Goal: Entertainment & Leisure: Browse casually

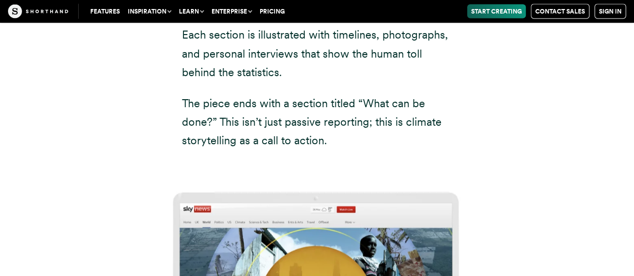
scroll to position [4914, 0]
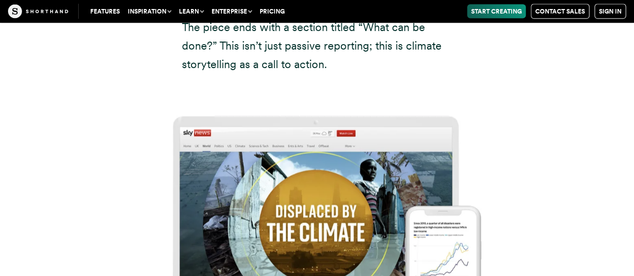
click at [311, 148] on img at bounding box center [317, 224] width 634 height 276
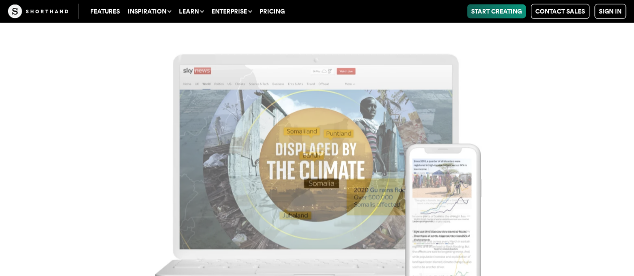
scroll to position [5065, 0]
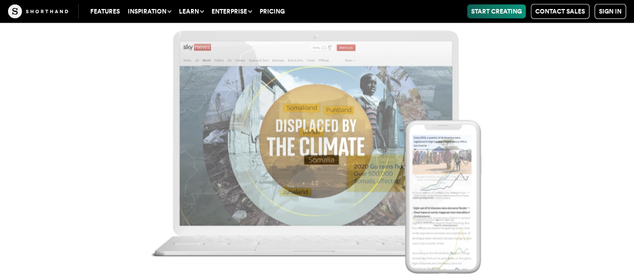
click at [319, 114] on img at bounding box center [317, 138] width 634 height 276
click at [200, 149] on img at bounding box center [317, 138] width 634 height 276
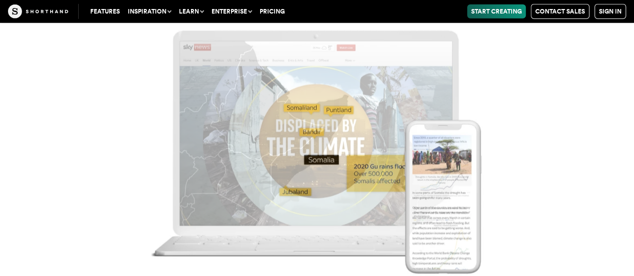
scroll to position [5165, 0]
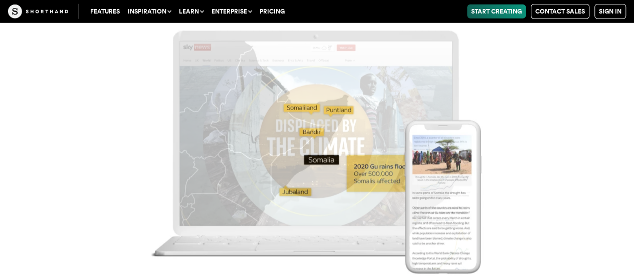
click at [185, 213] on img at bounding box center [317, 138] width 634 height 276
drag, startPoint x: 123, startPoint y: 214, endPoint x: 275, endPoint y: 120, distance: 178.1
click at [123, 213] on img at bounding box center [317, 138] width 634 height 276
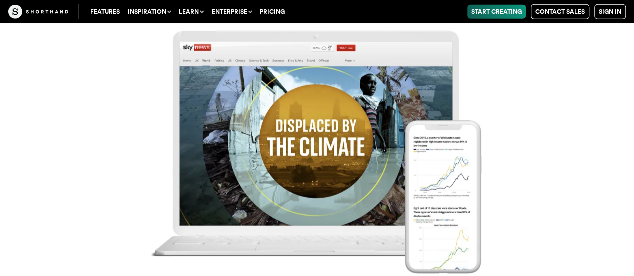
scroll to position [4923, 0]
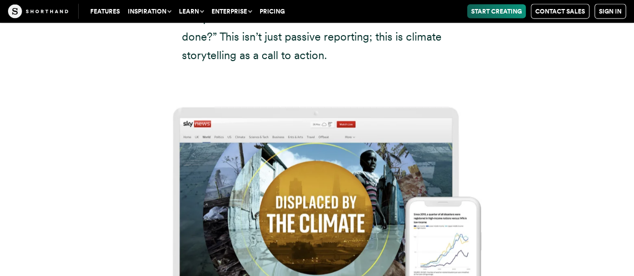
click at [369, 94] on img at bounding box center [317, 215] width 634 height 276
click at [438, 202] on img at bounding box center [317, 215] width 634 height 276
click at [283, 159] on img at bounding box center [317, 215] width 634 height 276
click at [410, 77] on img at bounding box center [317, 215] width 634 height 276
click at [249, 77] on img at bounding box center [317, 215] width 634 height 276
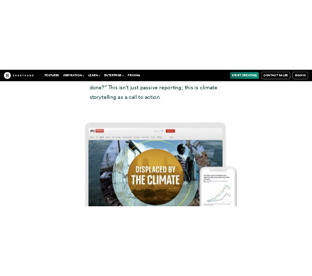
scroll to position [4918, 0]
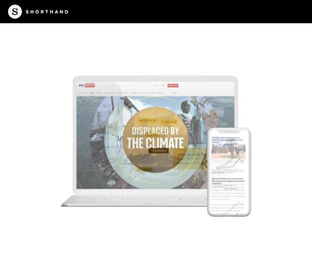
drag, startPoint x: 151, startPoint y: 59, endPoint x: 158, endPoint y: 63, distance: 8.1
click at [151, 59] on img at bounding box center [156, 138] width 312 height 276
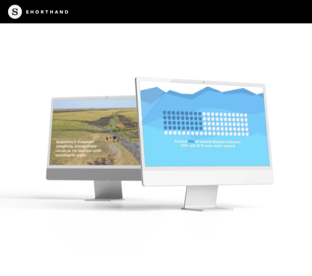
scroll to position [6071, 0]
